Goal: Information Seeking & Learning: Understand process/instructions

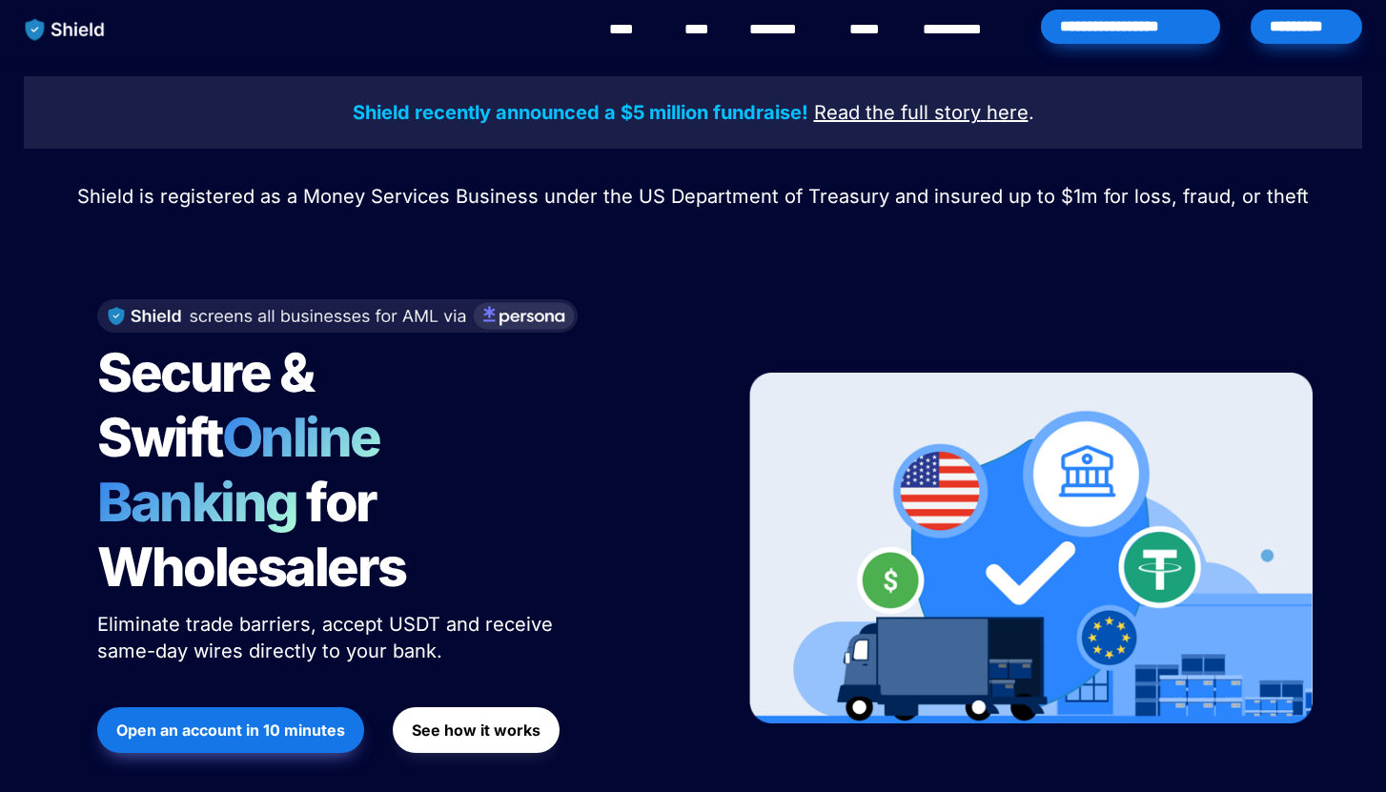
scroll to position [14, 0]
click at [499, 719] on span "See how it works" at bounding box center [476, 730] width 129 height 23
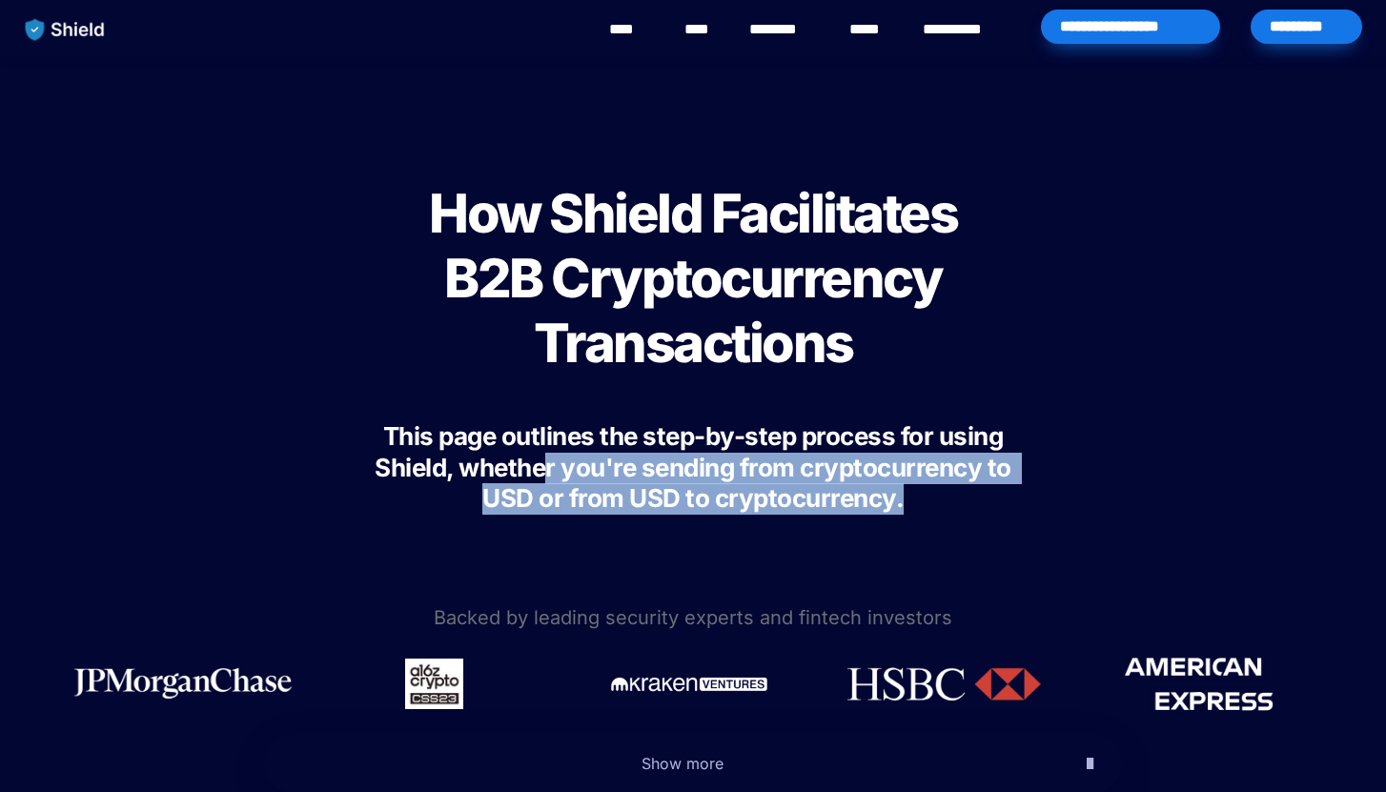
drag, startPoint x: 546, startPoint y: 460, endPoint x: 943, endPoint y: 508, distance: 399.4
click at [944, 508] on h3 "This page outlines the step-by-step process for using Shield, whether you're se…" at bounding box center [692, 468] width 667 height 109
click at [943, 508] on h3 "This page outlines the step-by-step process for using Shield, whether you're se…" at bounding box center [692, 468] width 667 height 109
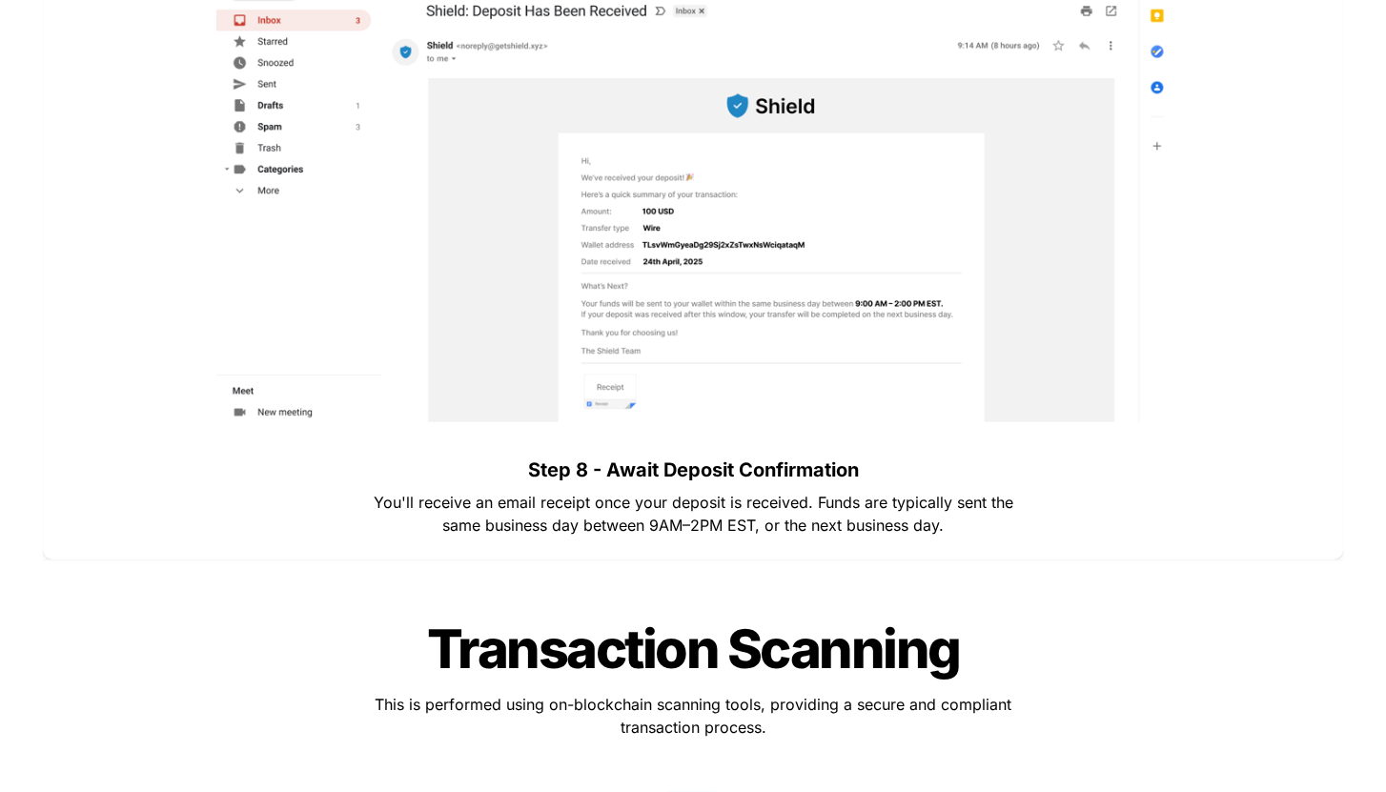
scroll to position [7054, 0]
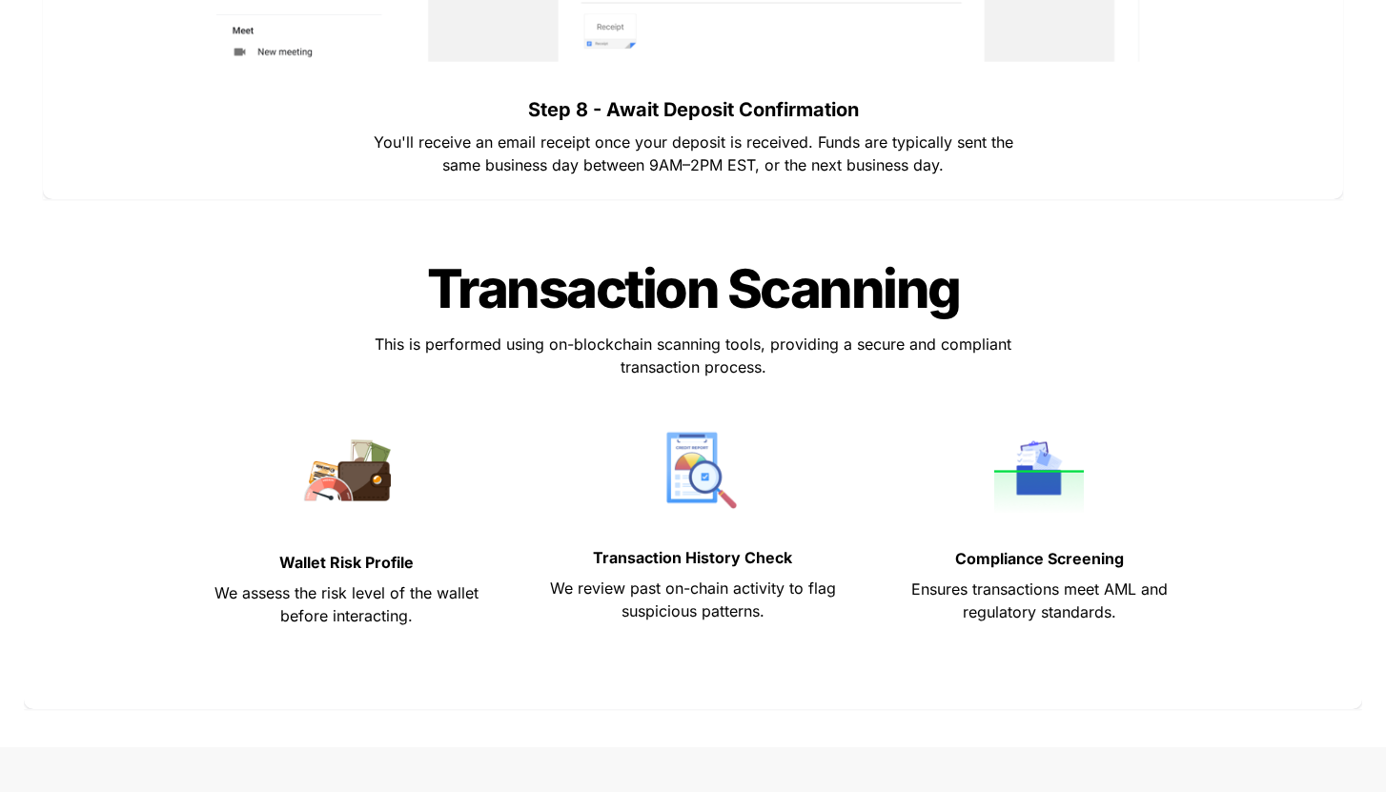
click at [902, 271] on span "Transaction Scanning" at bounding box center [693, 288] width 533 height 65
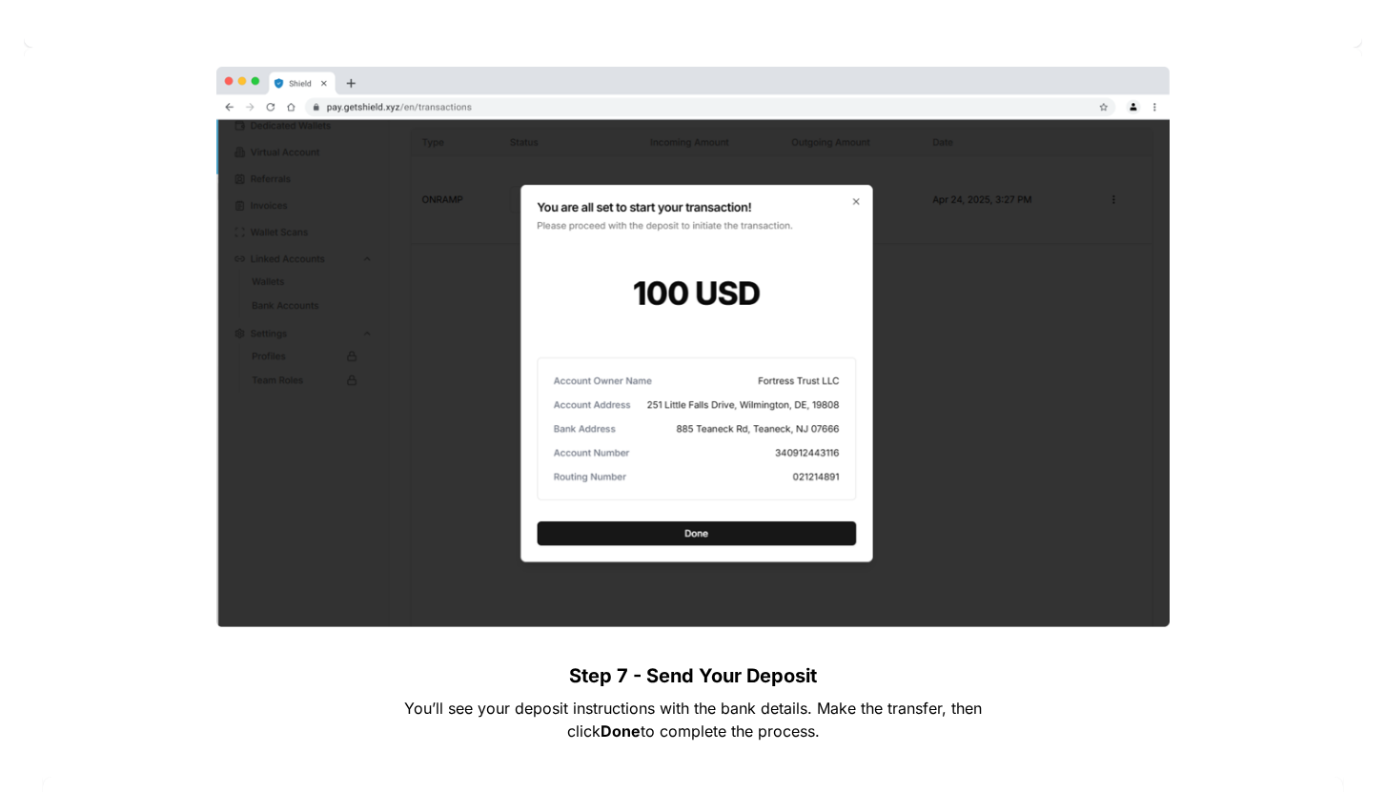
scroll to position [6106, 0]
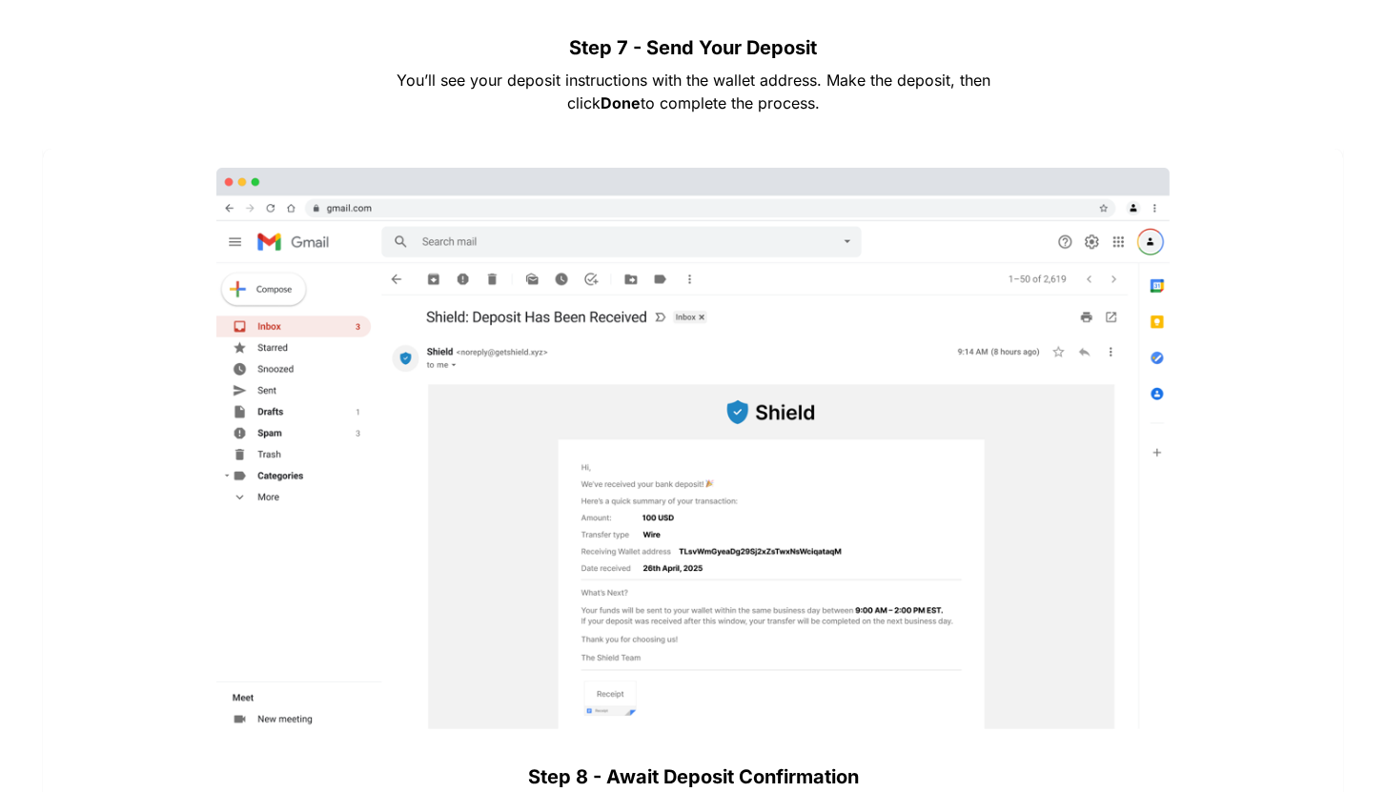
scroll to position [5046, 0]
